Goal: Find specific page/section: Find specific page/section

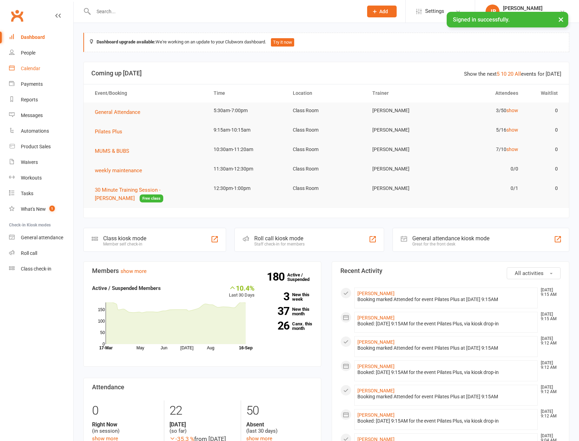
click at [27, 69] on div "Calendar" at bounding box center [30, 69] width 19 height 6
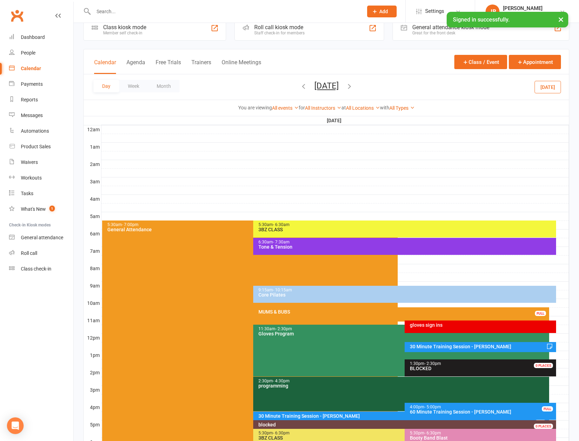
scroll to position [35, 0]
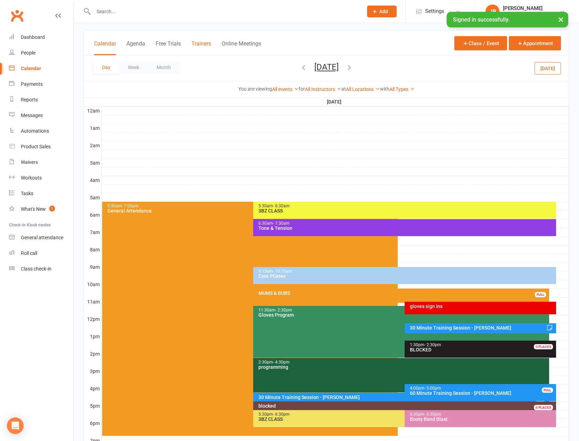
click at [196, 43] on button "Trainers" at bounding box center [201, 47] width 20 height 15
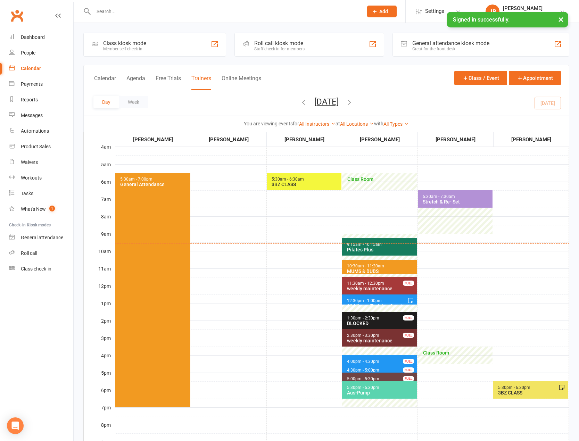
click at [300, 102] on icon "button" at bounding box center [304, 102] width 8 height 8
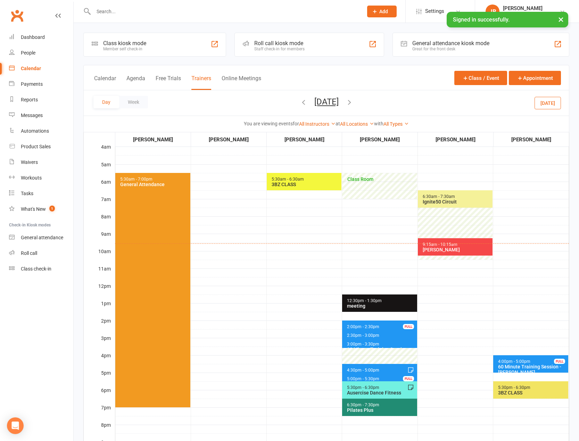
click at [300, 104] on icon "button" at bounding box center [304, 102] width 8 height 8
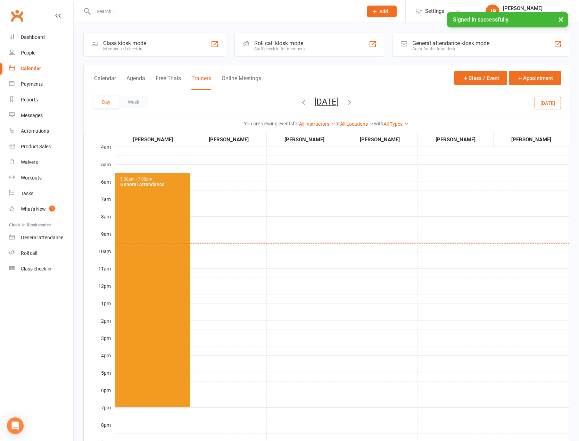
click at [300, 104] on icon "button" at bounding box center [304, 102] width 8 height 8
click at [0, 0] on div "Loading" at bounding box center [0, 0] width 0 height 0
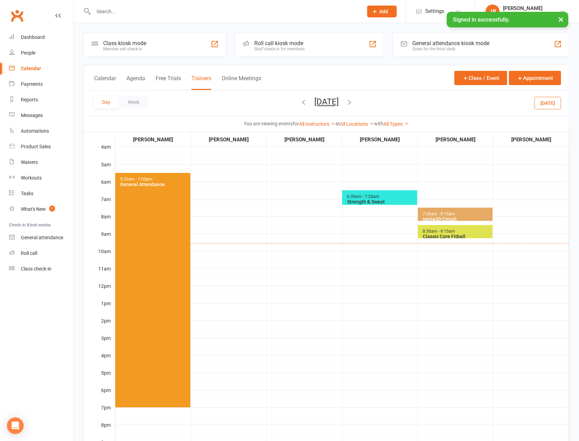
click at [300, 104] on icon "button" at bounding box center [304, 102] width 8 height 8
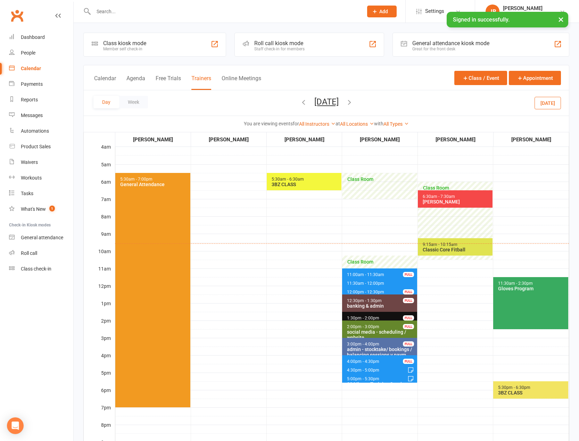
click at [300, 104] on icon "button" at bounding box center [304, 102] width 8 height 8
